Goal: Find contact information

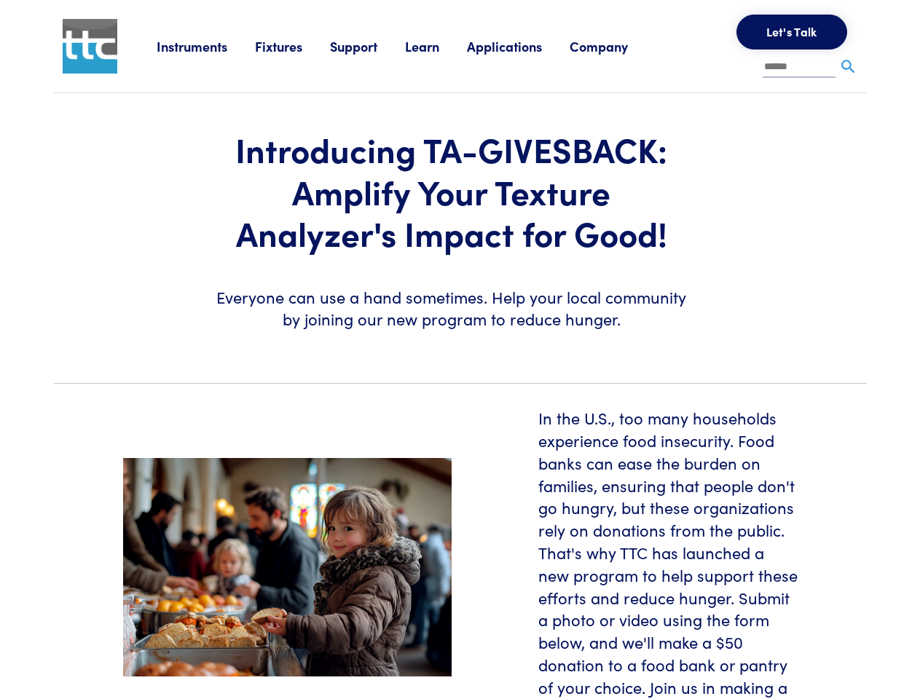
click at [460, 350] on section "Introducing TA-GIVESBACK: Amplify Your Texture Analyzer's Impact for Good! Ever…" at bounding box center [460, 232] width 830 height 278
click at [206, 46] on link "Instruments" at bounding box center [206, 46] width 98 height 18
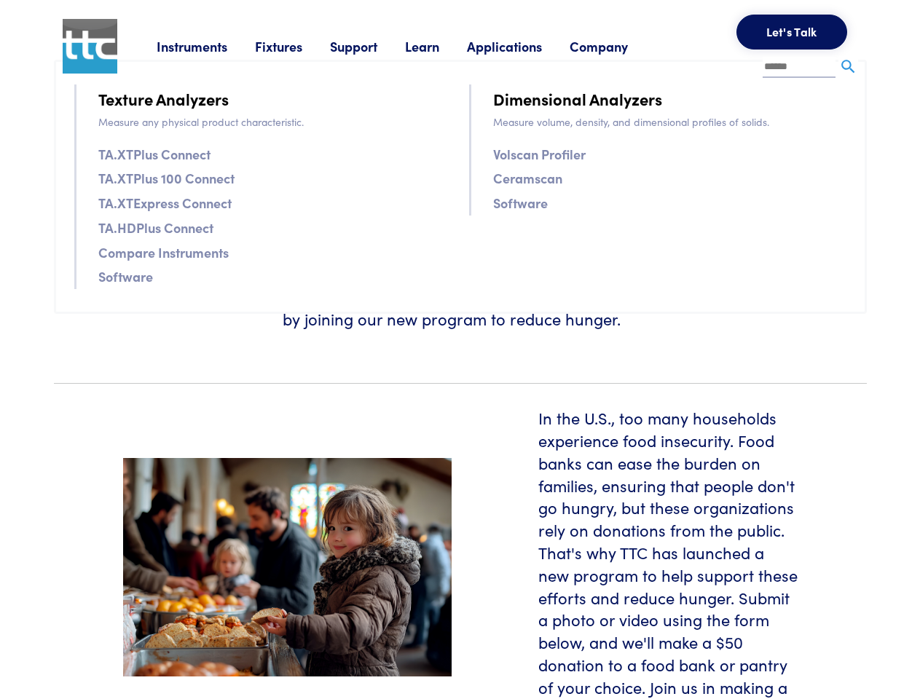
click at [294, 46] on link "Fixtures" at bounding box center [292, 46] width 75 height 18
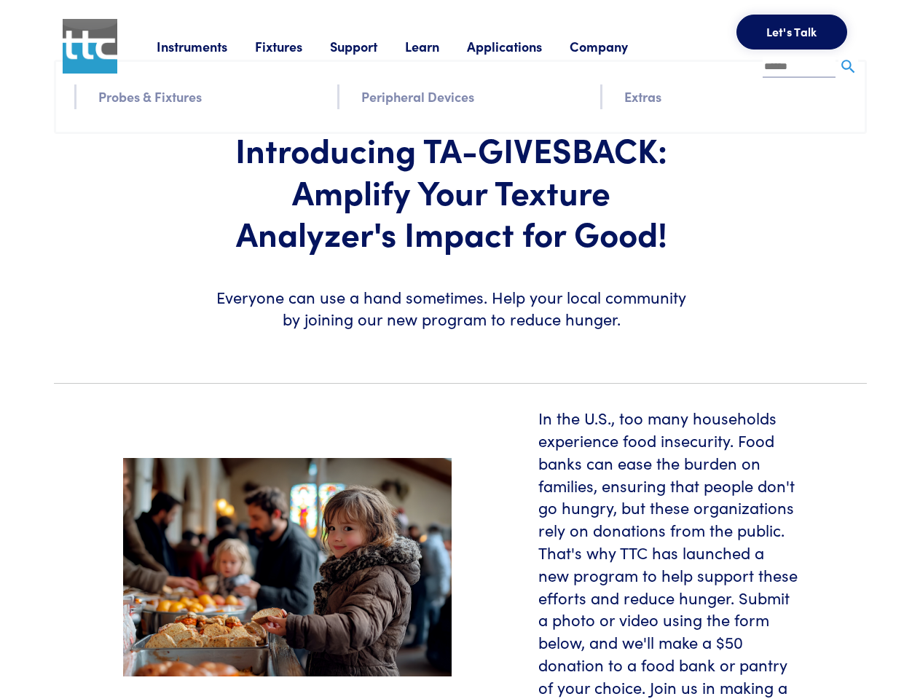
click at [370, 46] on link "Support" at bounding box center [367, 46] width 75 height 18
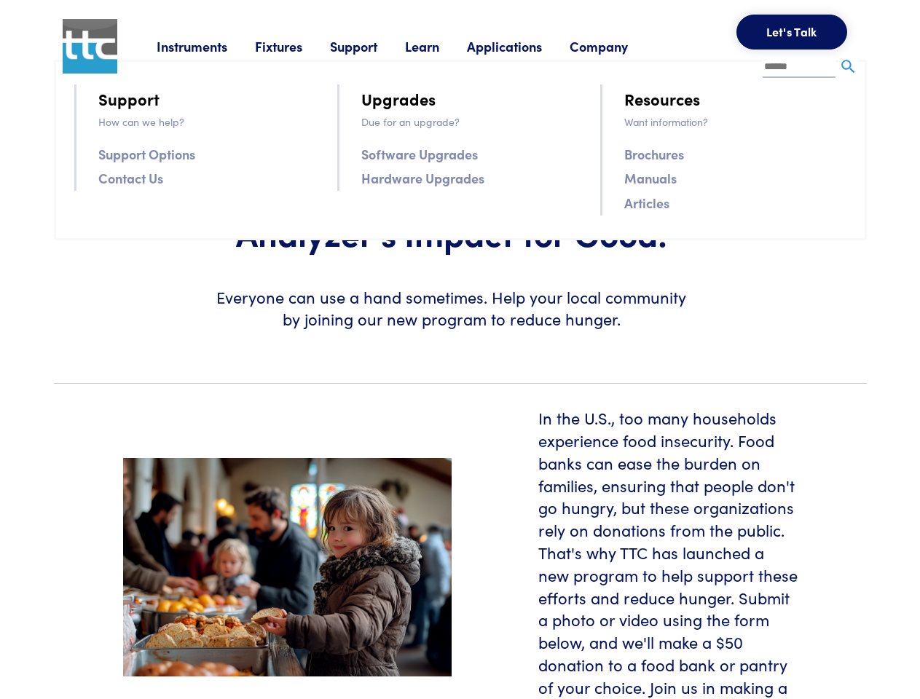
click at [440, 46] on link "Learn" at bounding box center [436, 46] width 62 height 18
click at [524, 46] on link "Applications" at bounding box center [518, 46] width 103 height 18
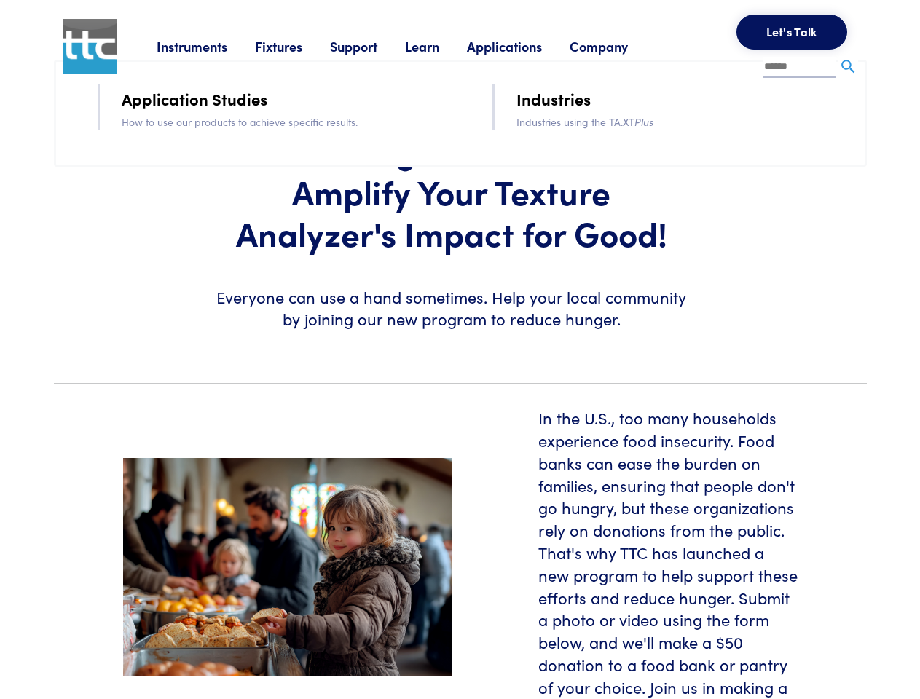
click at [618, 46] on link "Company" at bounding box center [612, 46] width 86 height 18
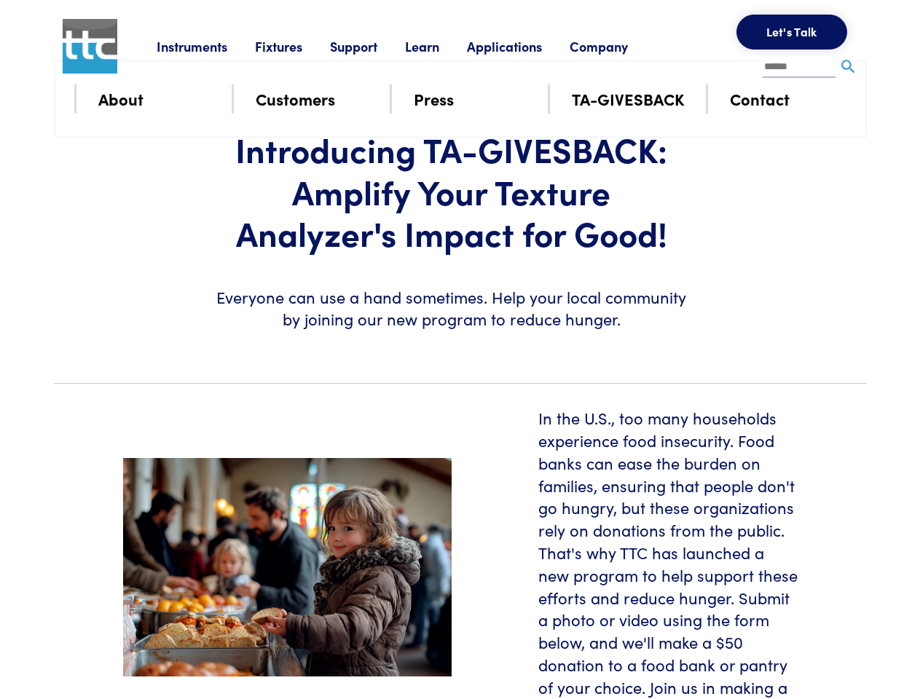
click at [792, 32] on button "Let's Talk" at bounding box center [791, 32] width 111 height 35
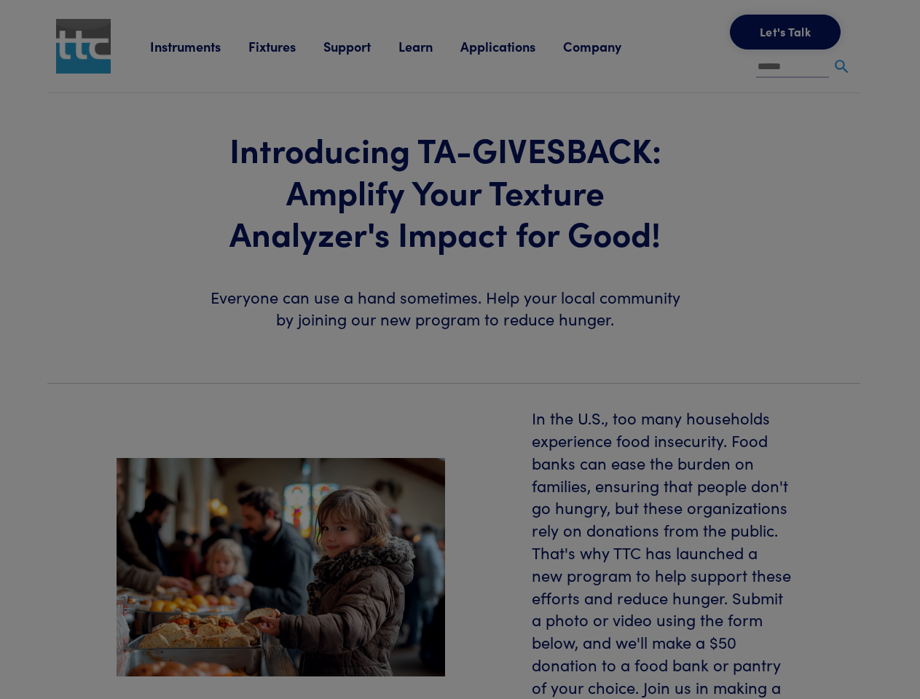
click at [0, 0] on div "**********" at bounding box center [0, 0] width 0 height 0
